Goal: Check status

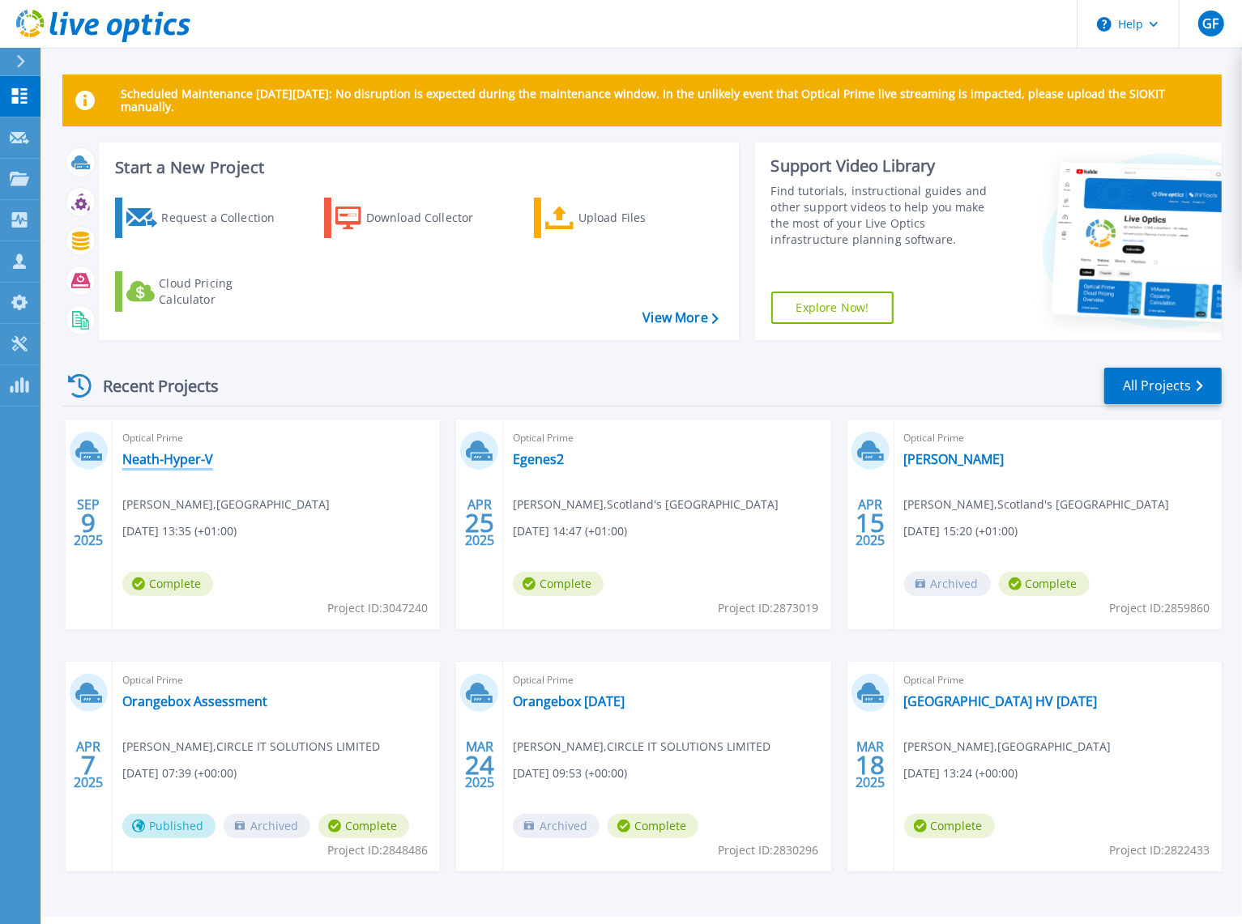
click at [175, 456] on link "Neath-Hyper-V" at bounding box center [167, 459] width 91 height 16
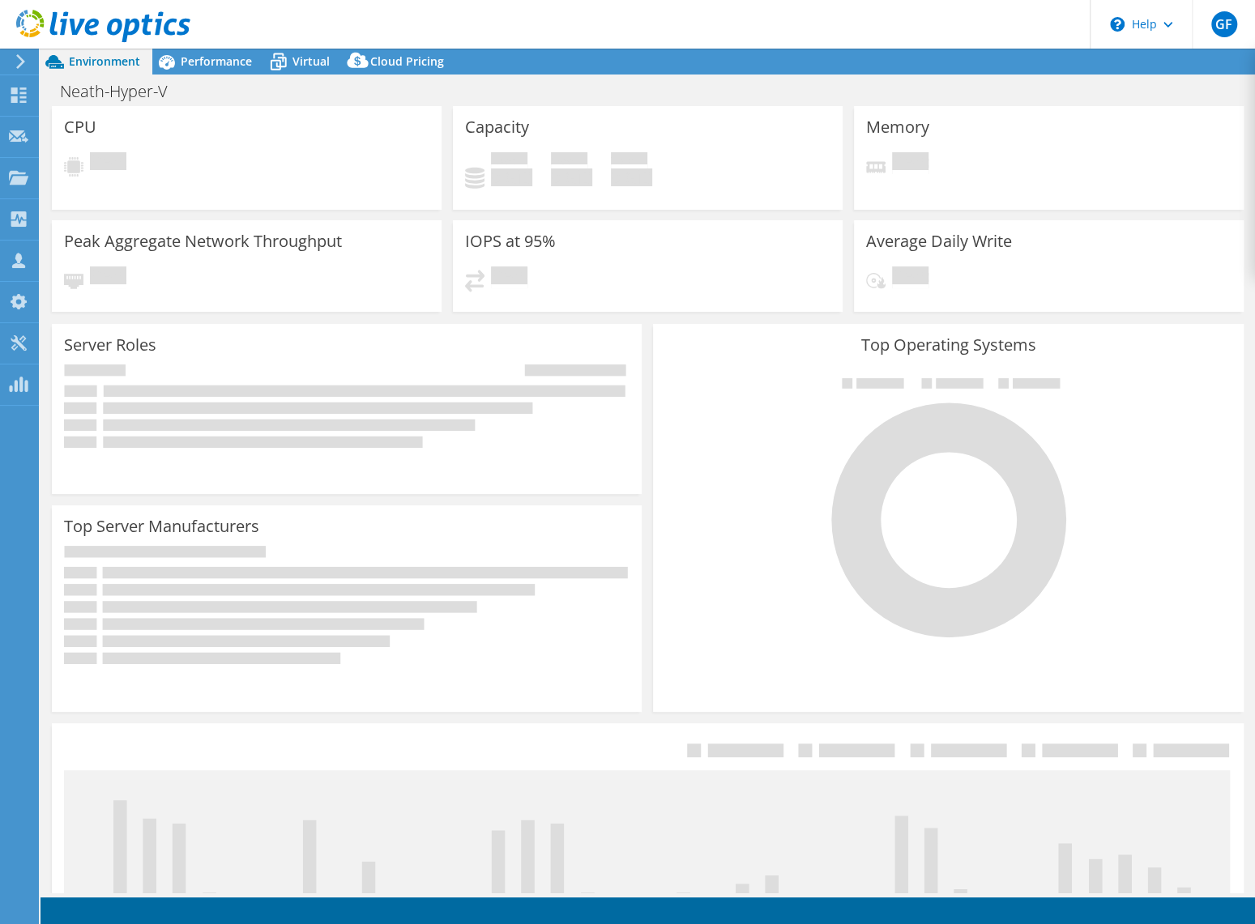
select select "USD"
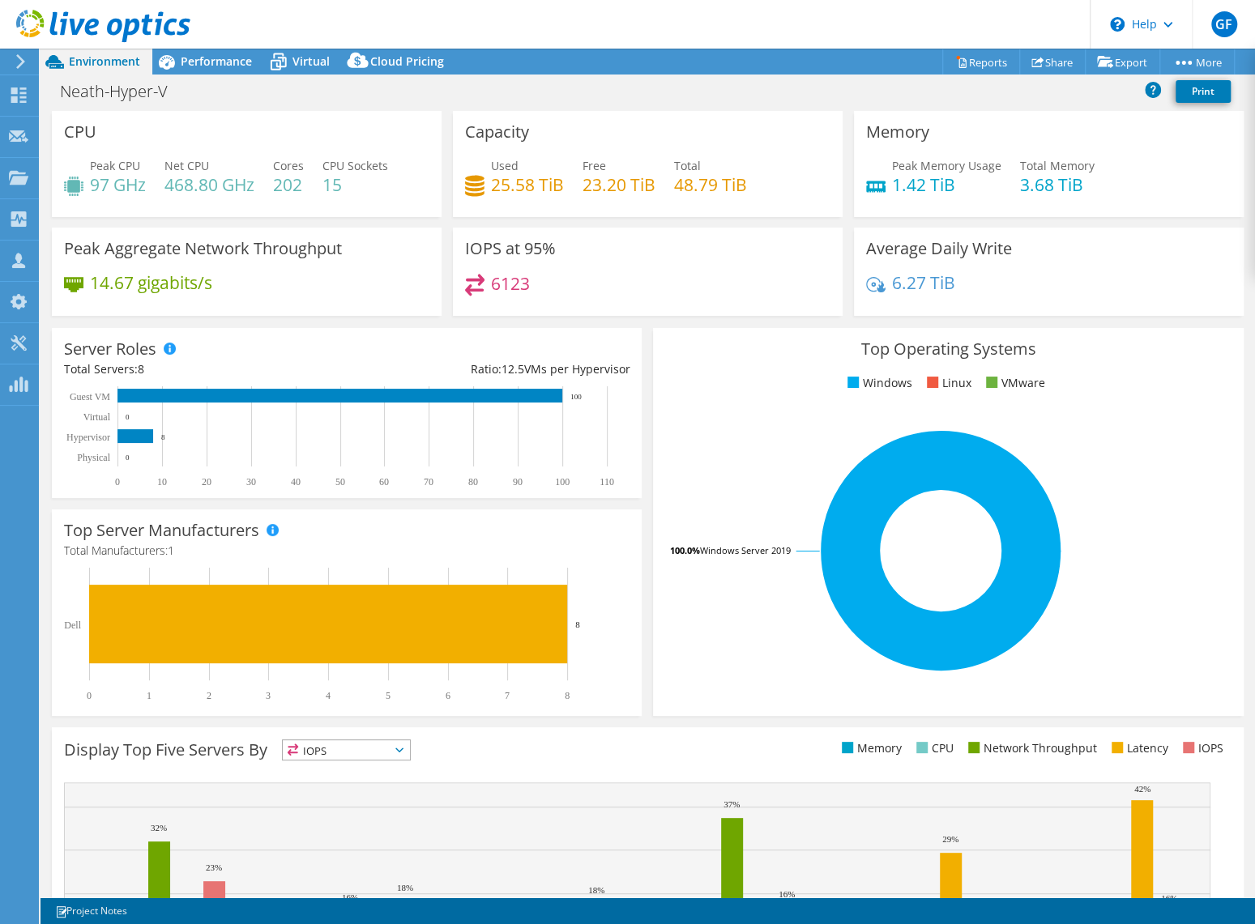
click at [581, 95] on div "Neath-Hyper-V Print" at bounding box center [647, 91] width 1214 height 30
click at [307, 66] on span "Virtual" at bounding box center [310, 60] width 37 height 15
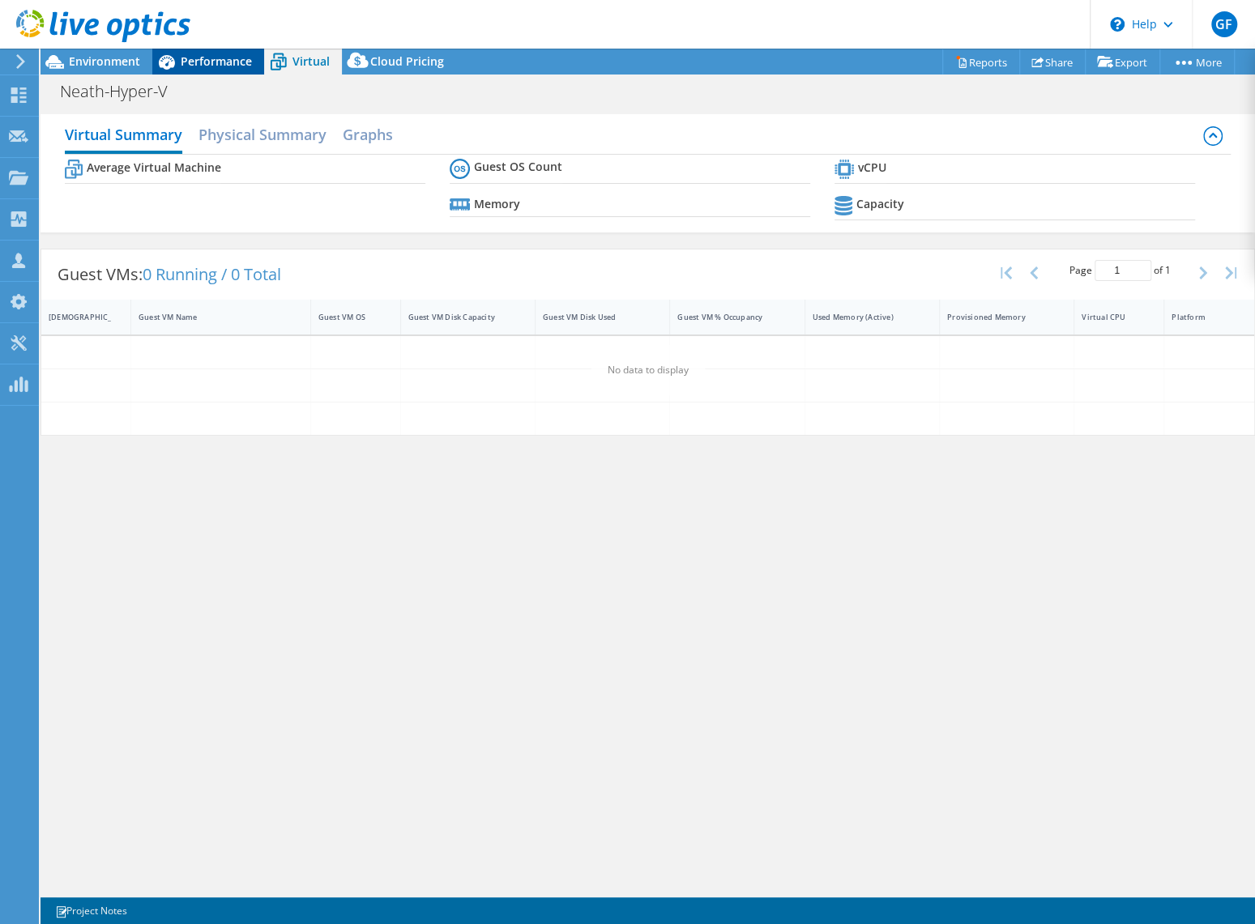
click at [210, 66] on span "Performance" at bounding box center [216, 60] width 71 height 15
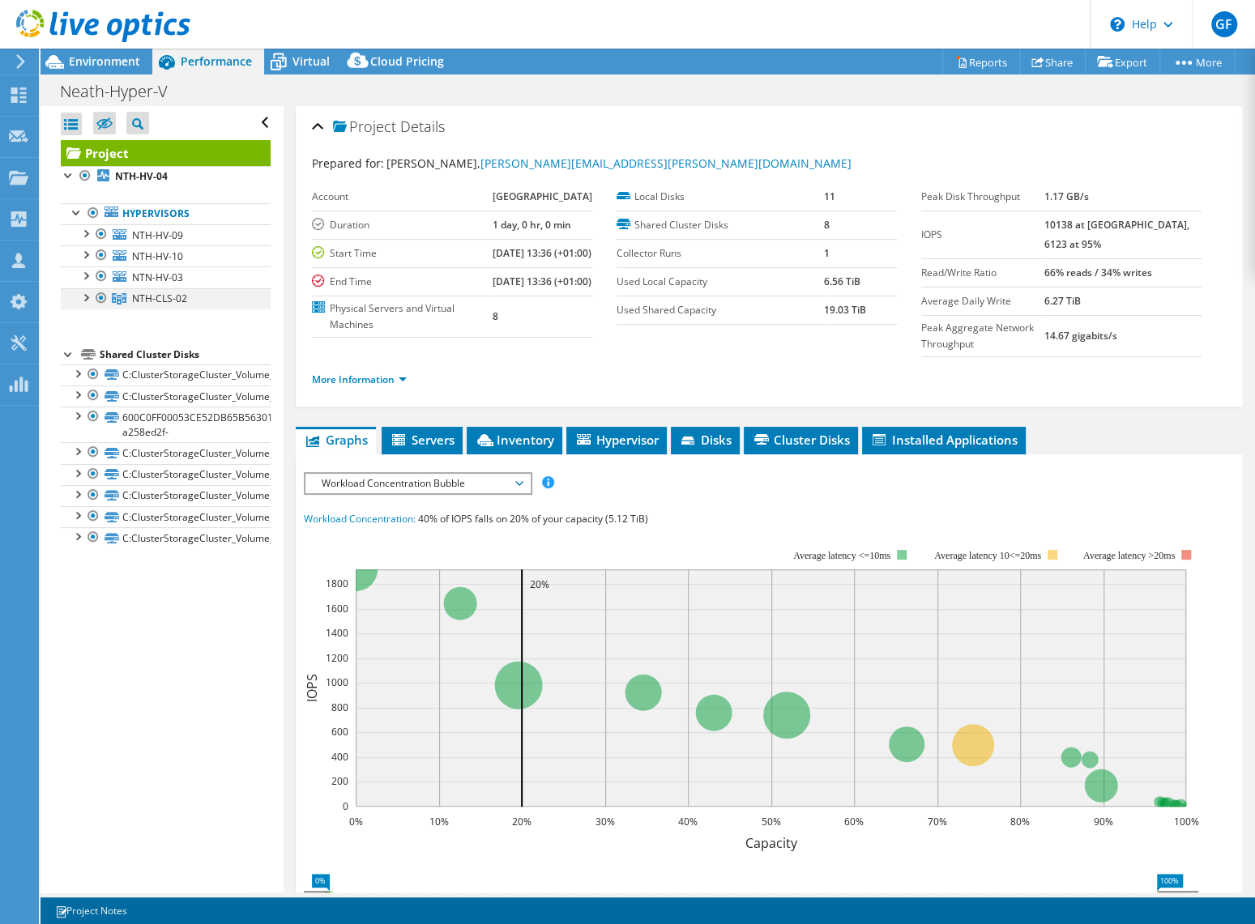
click at [86, 295] on div at bounding box center [85, 296] width 16 height 16
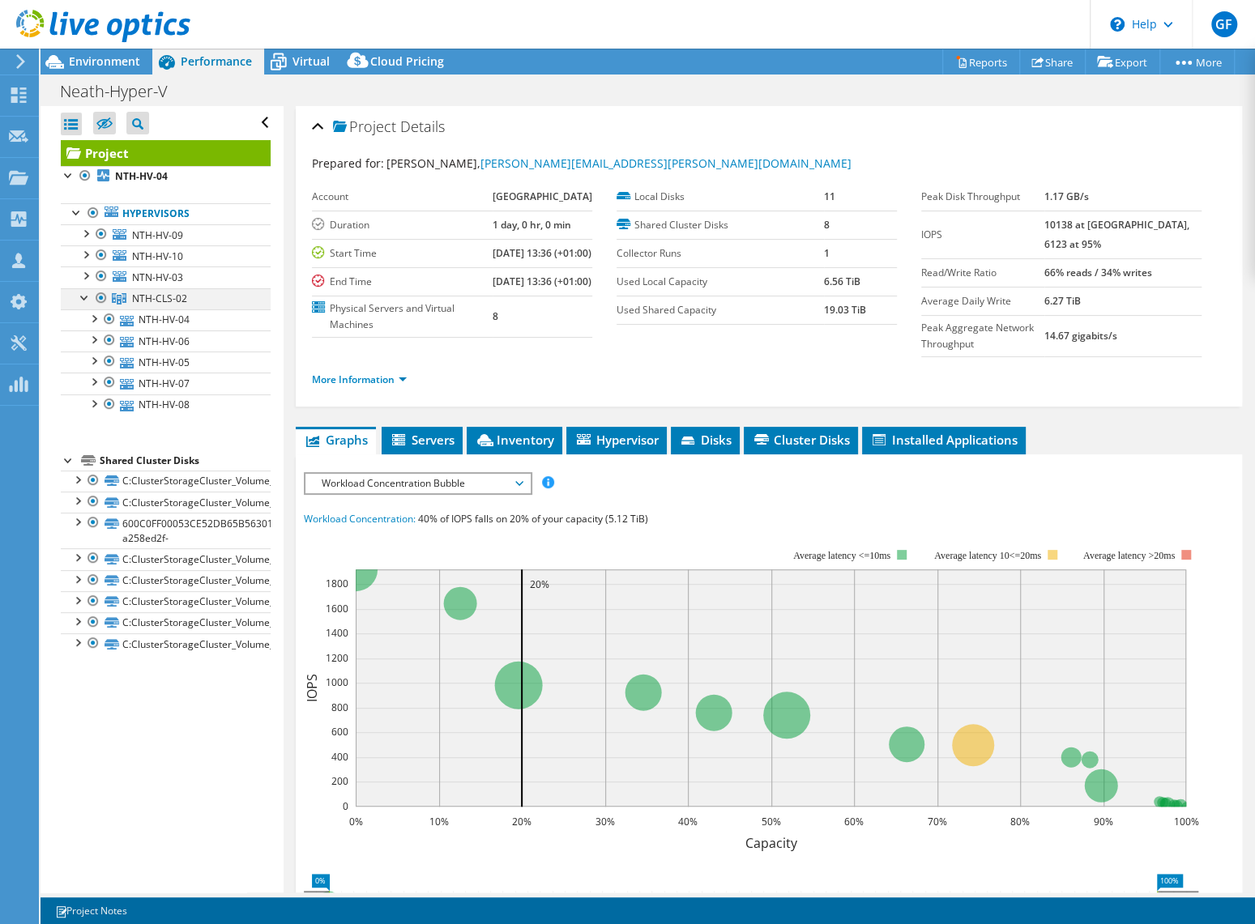
click at [86, 295] on div at bounding box center [85, 296] width 16 height 16
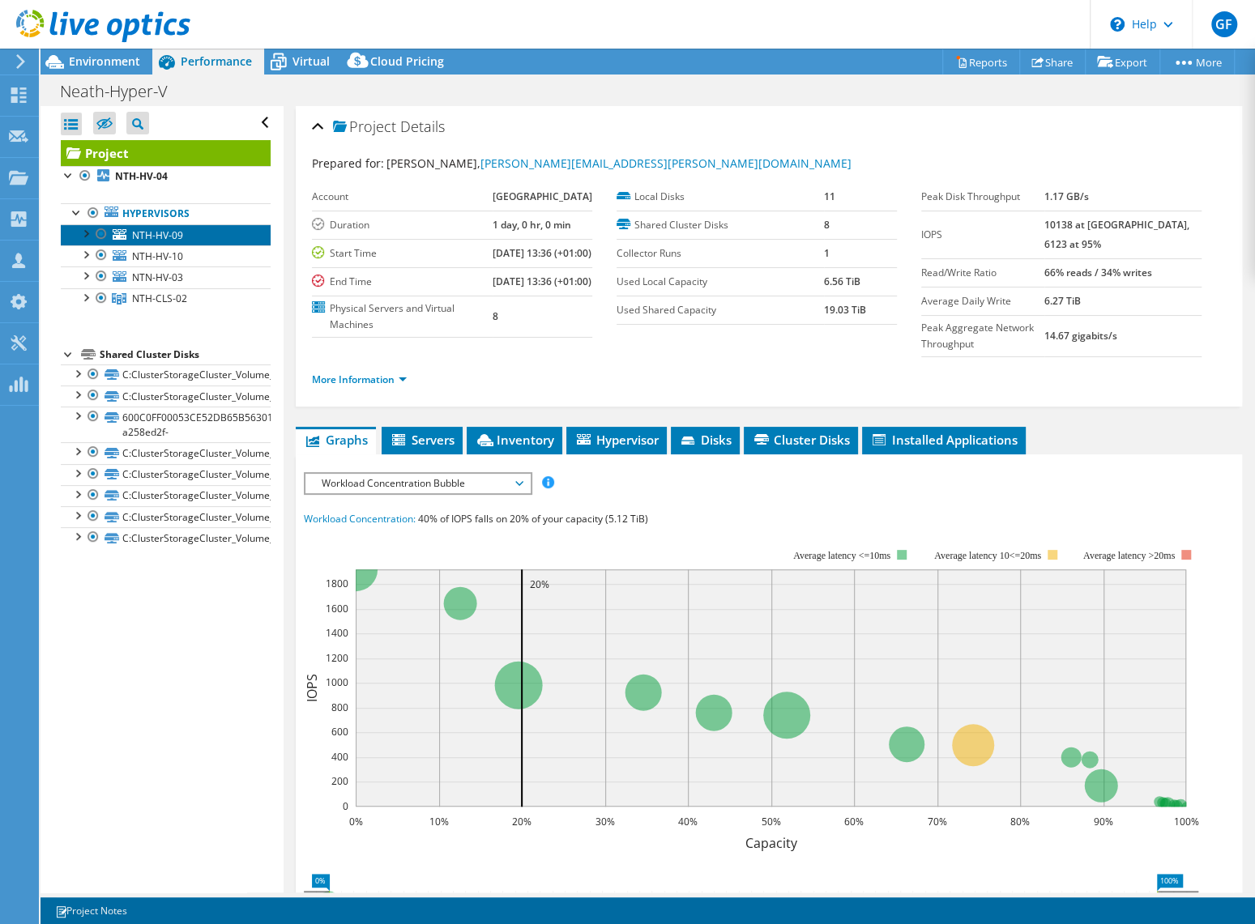
click at [149, 235] on span "NTH-HV-09" at bounding box center [157, 235] width 51 height 14
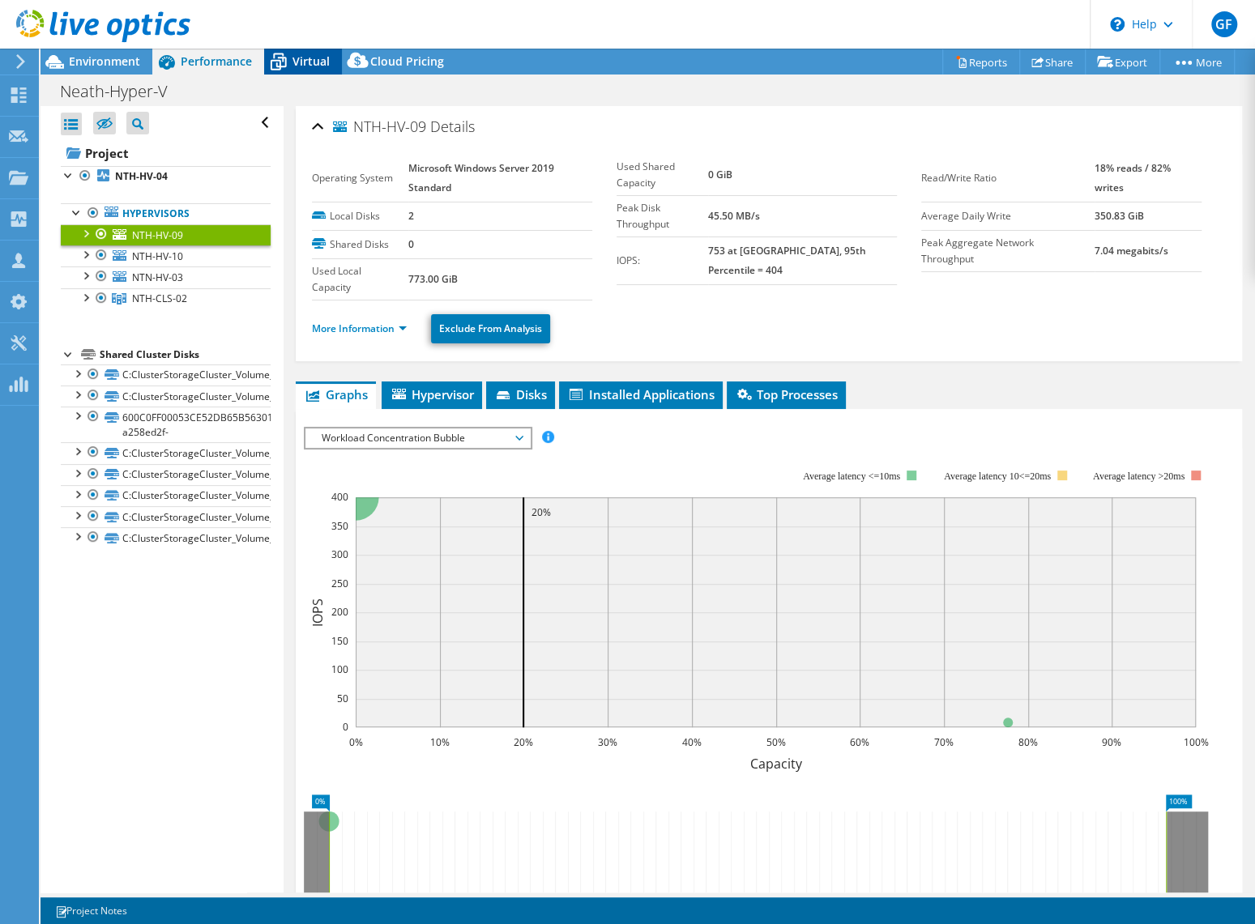
click at [275, 69] on icon at bounding box center [279, 63] width 16 height 13
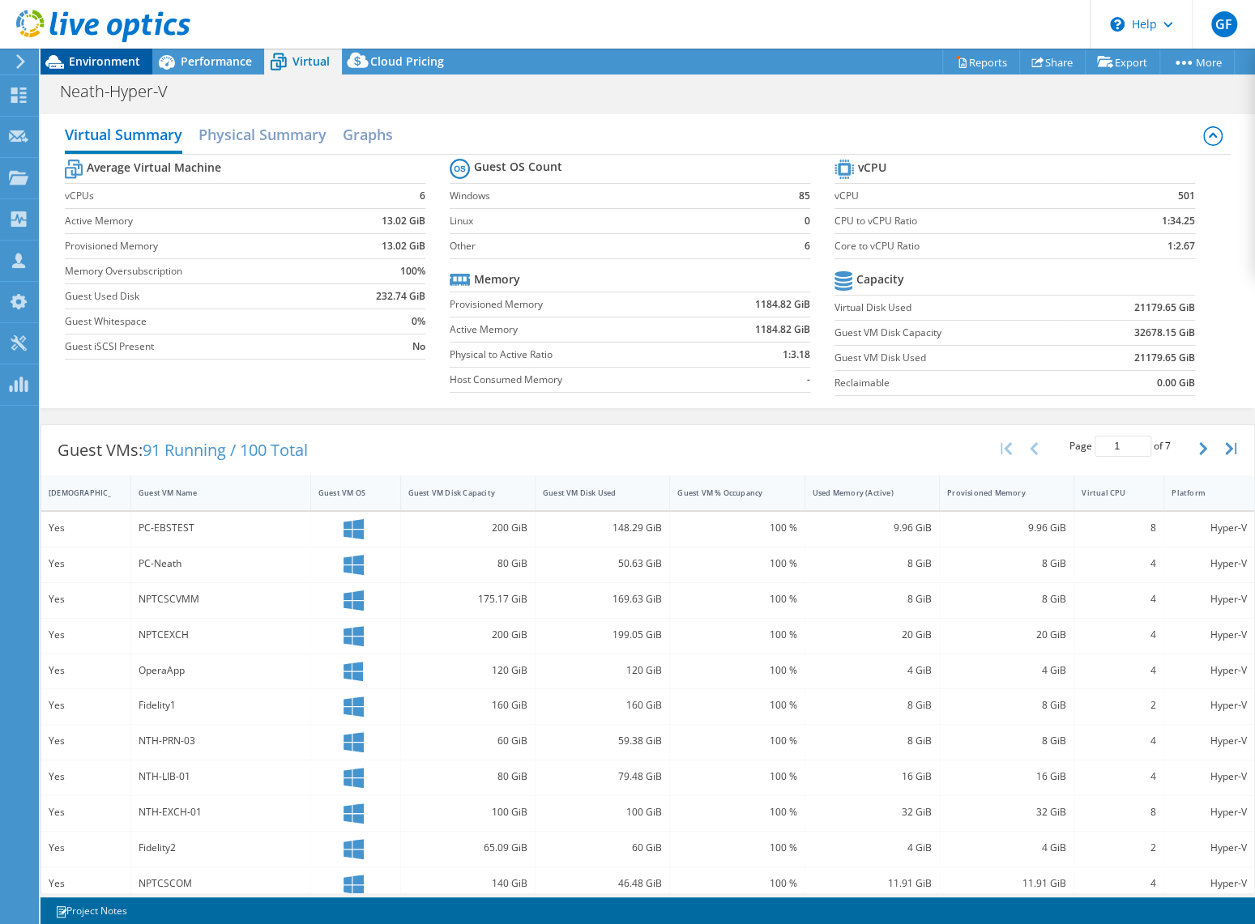
click at [92, 64] on span "Environment" at bounding box center [104, 60] width 71 height 15
